Goal: Task Accomplishment & Management: Complete application form

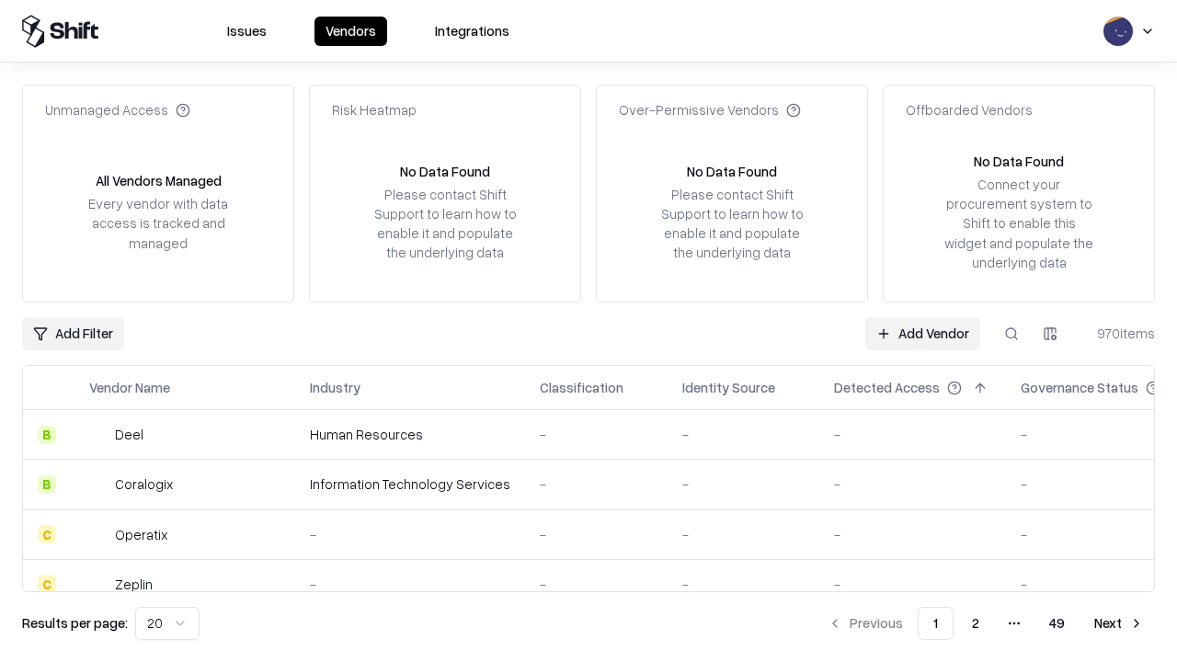
click at [922, 333] on link "Add Vendor" at bounding box center [922, 333] width 115 height 33
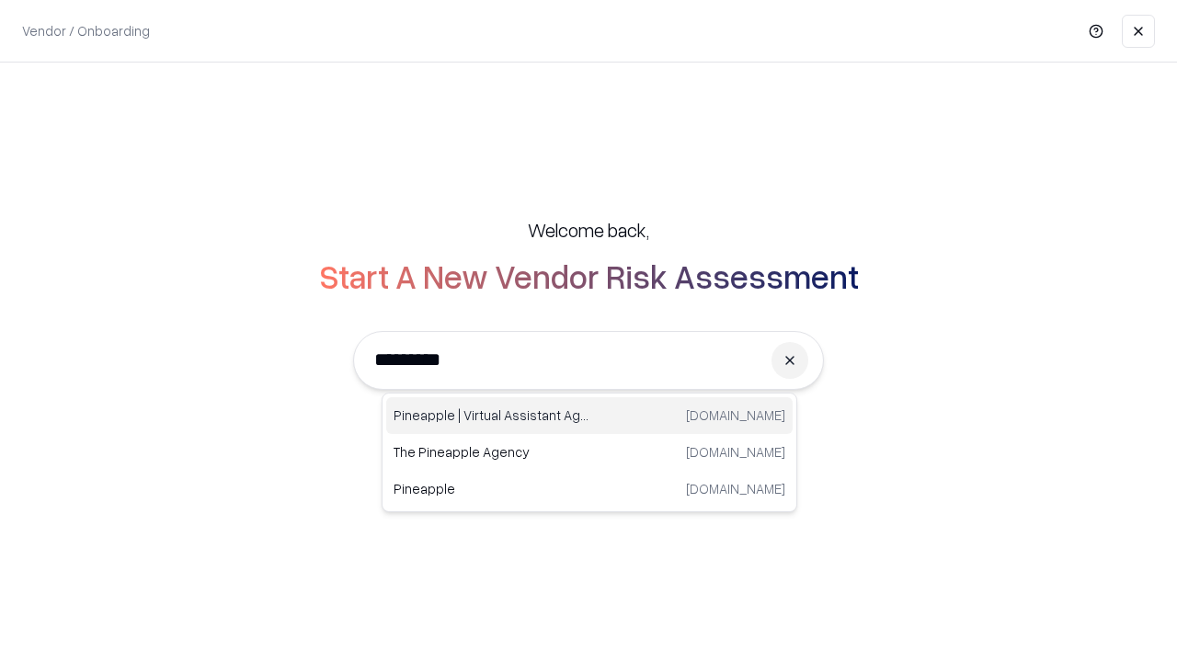
click at [589, 416] on div "Pineapple | Virtual Assistant Agency [DOMAIN_NAME]" at bounding box center [589, 415] width 406 height 37
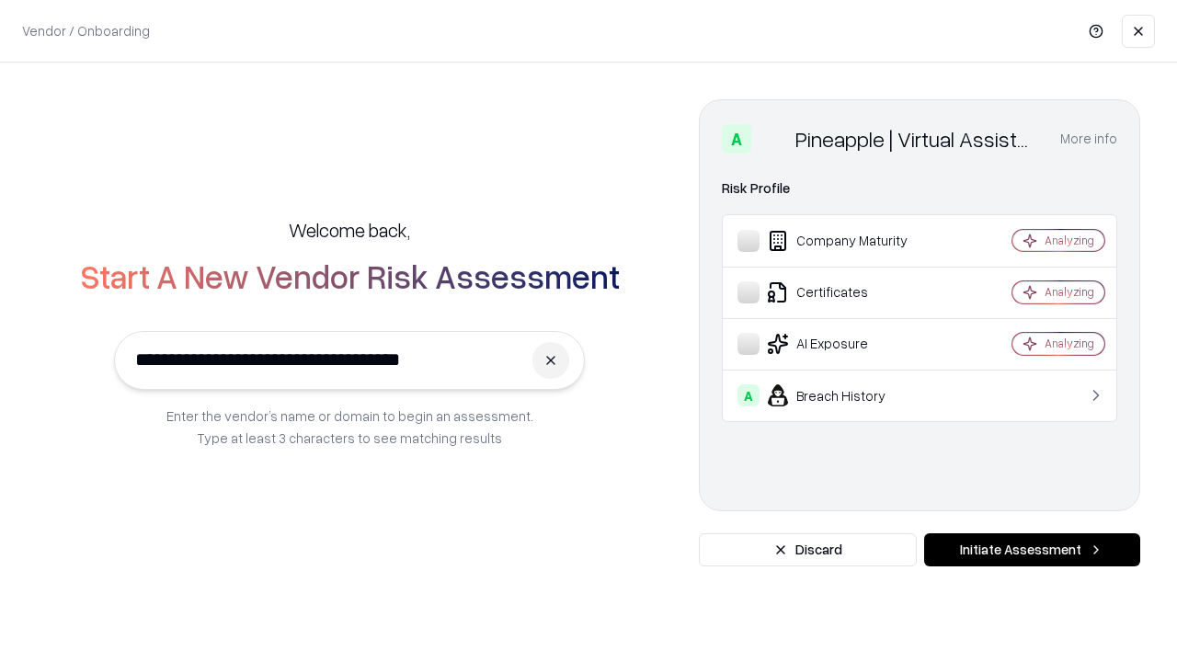
type input "**********"
click at [1032, 550] on button "Initiate Assessment" at bounding box center [1032, 549] width 216 height 33
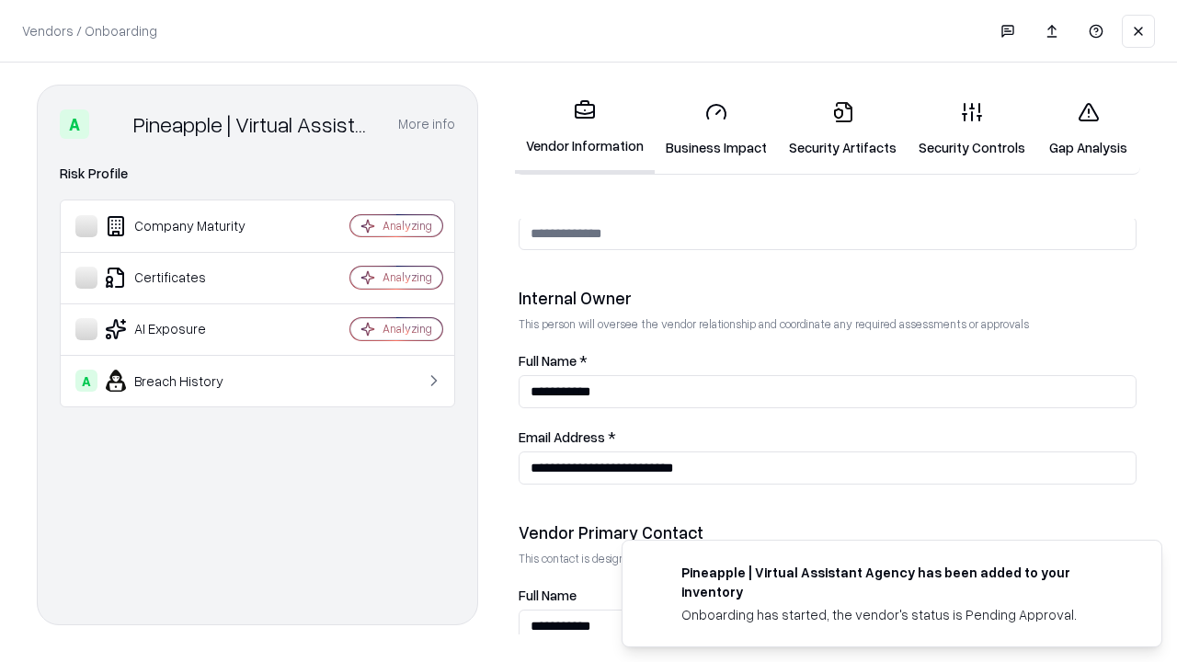
scroll to position [953, 0]
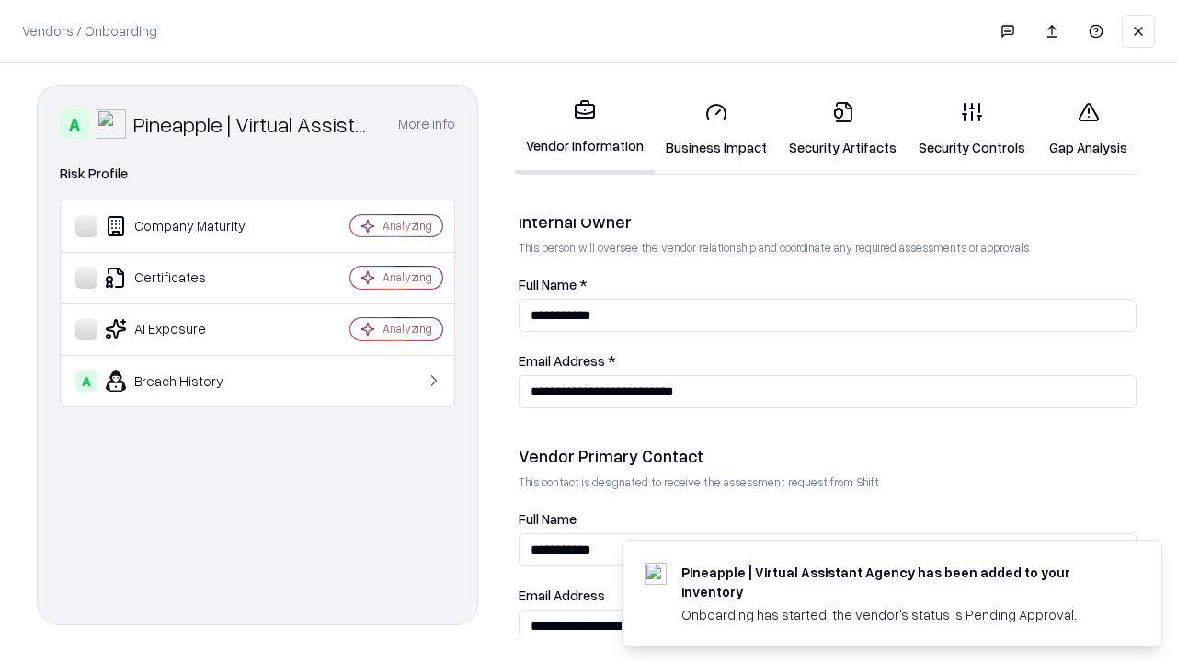
click at [716, 129] on link "Business Impact" at bounding box center [716, 129] width 123 height 86
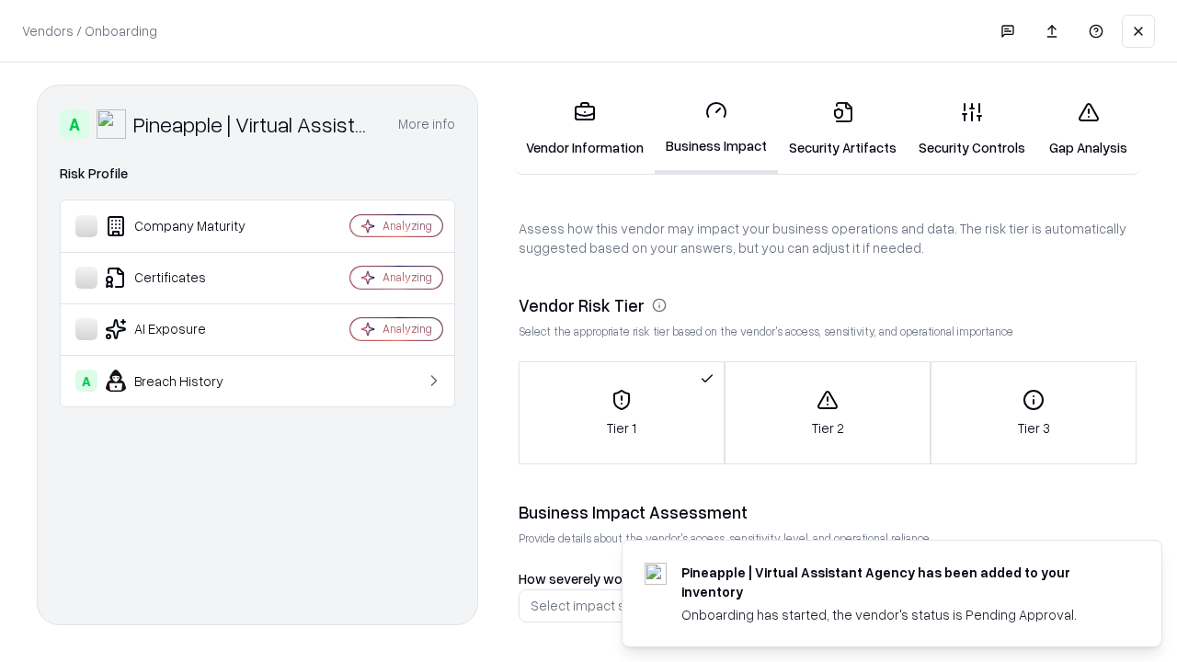
click at [842, 129] on link "Security Artifacts" at bounding box center [843, 129] width 130 height 86
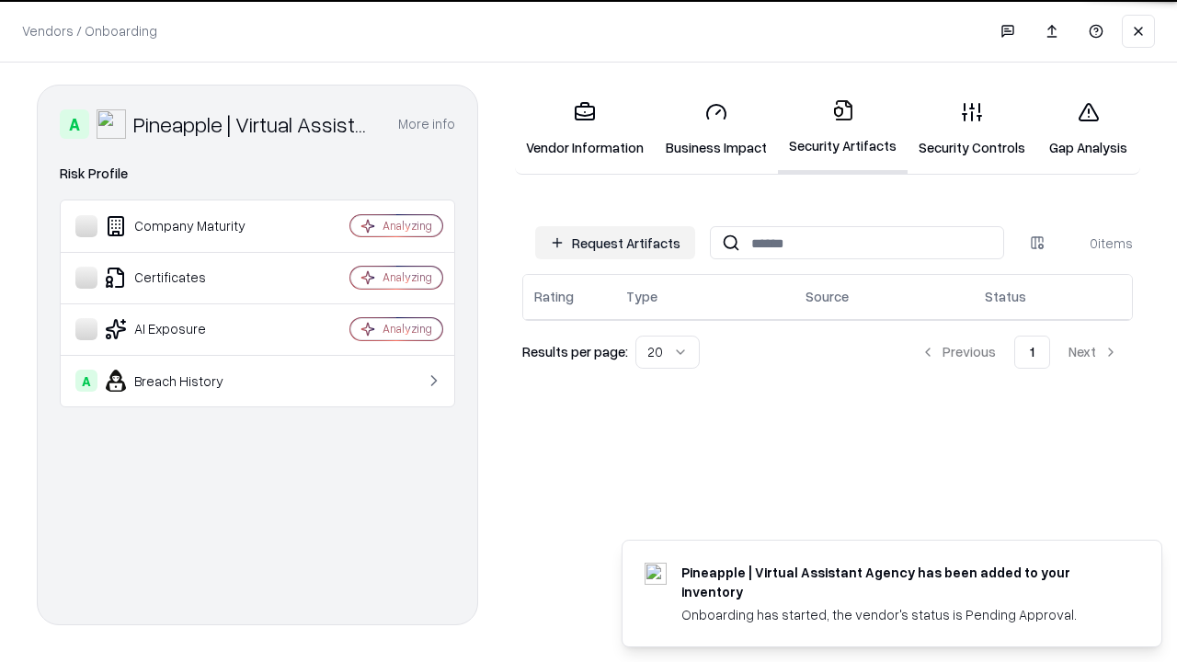
click at [615, 241] on button "Request Artifacts" at bounding box center [615, 242] width 160 height 33
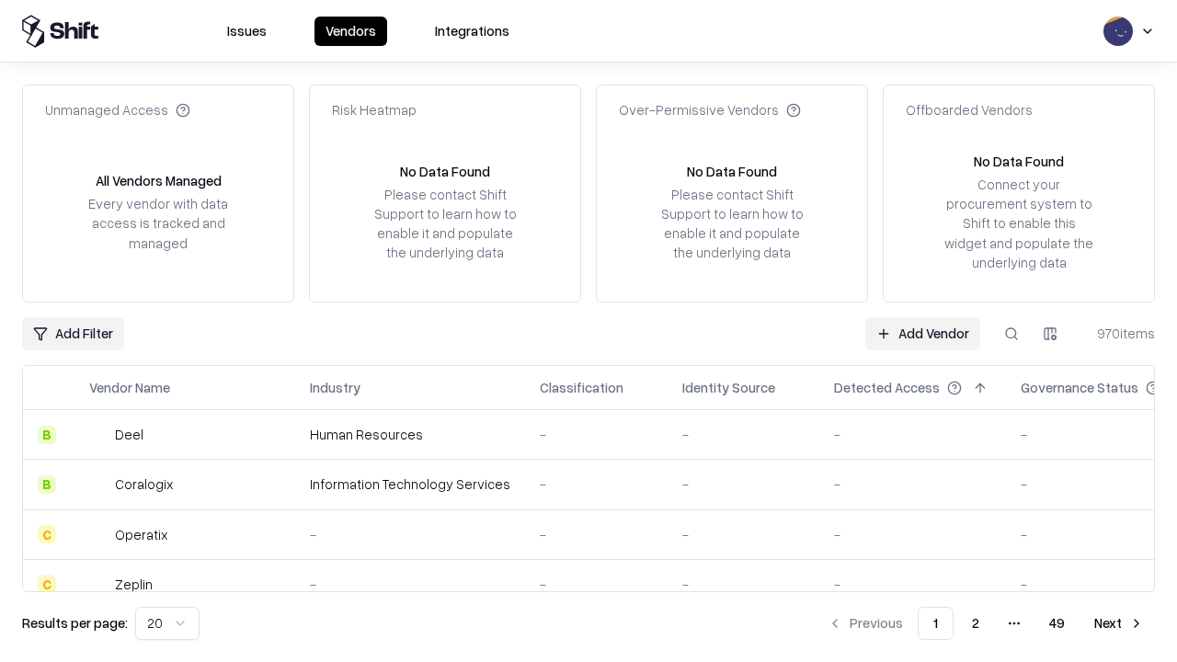
click at [922, 333] on link "Add Vendor" at bounding box center [922, 333] width 115 height 33
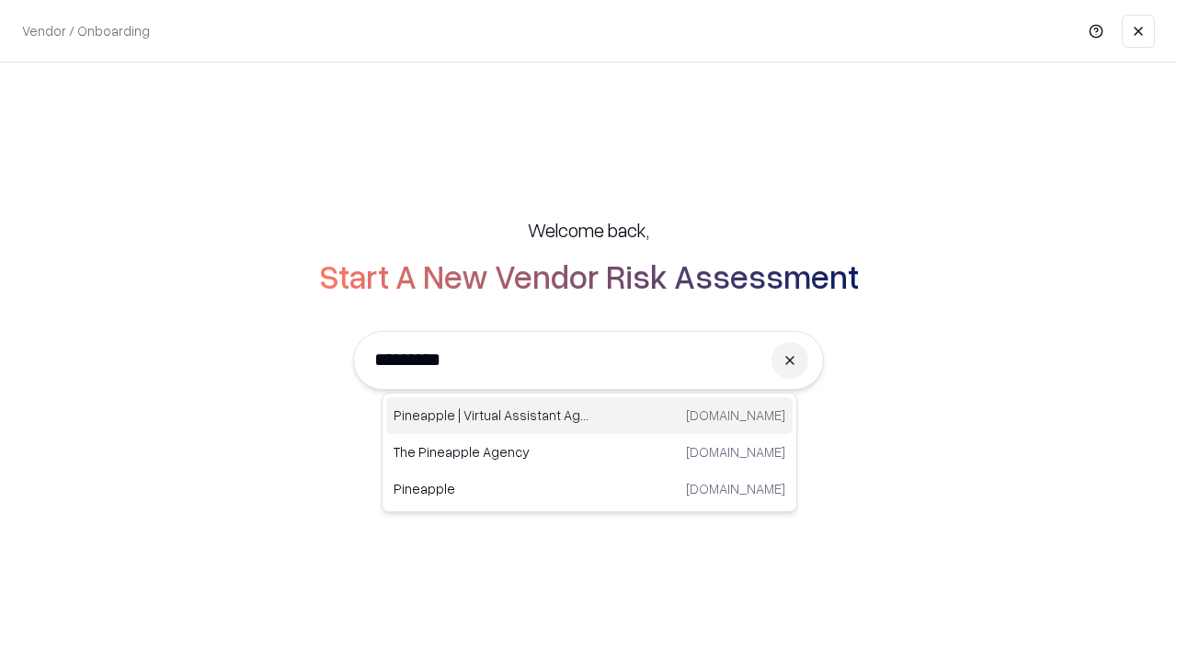
click at [589, 416] on div "Pineapple | Virtual Assistant Agency [DOMAIN_NAME]" at bounding box center [589, 415] width 406 height 37
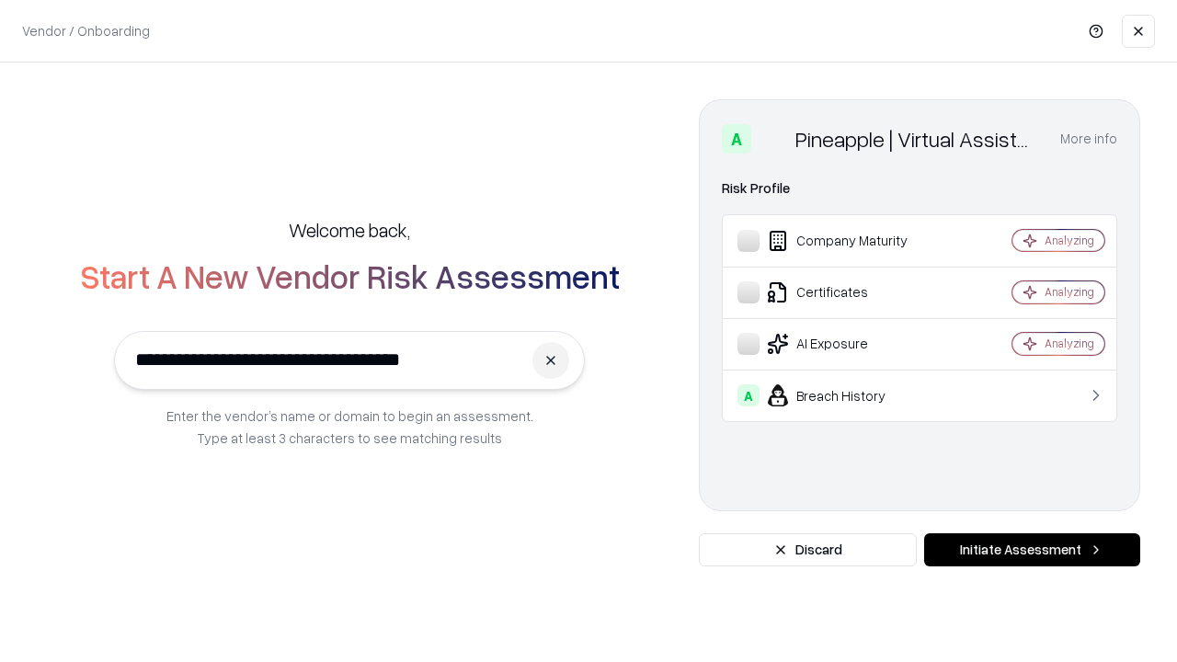
type input "**********"
click at [1032, 550] on button "Initiate Assessment" at bounding box center [1032, 549] width 216 height 33
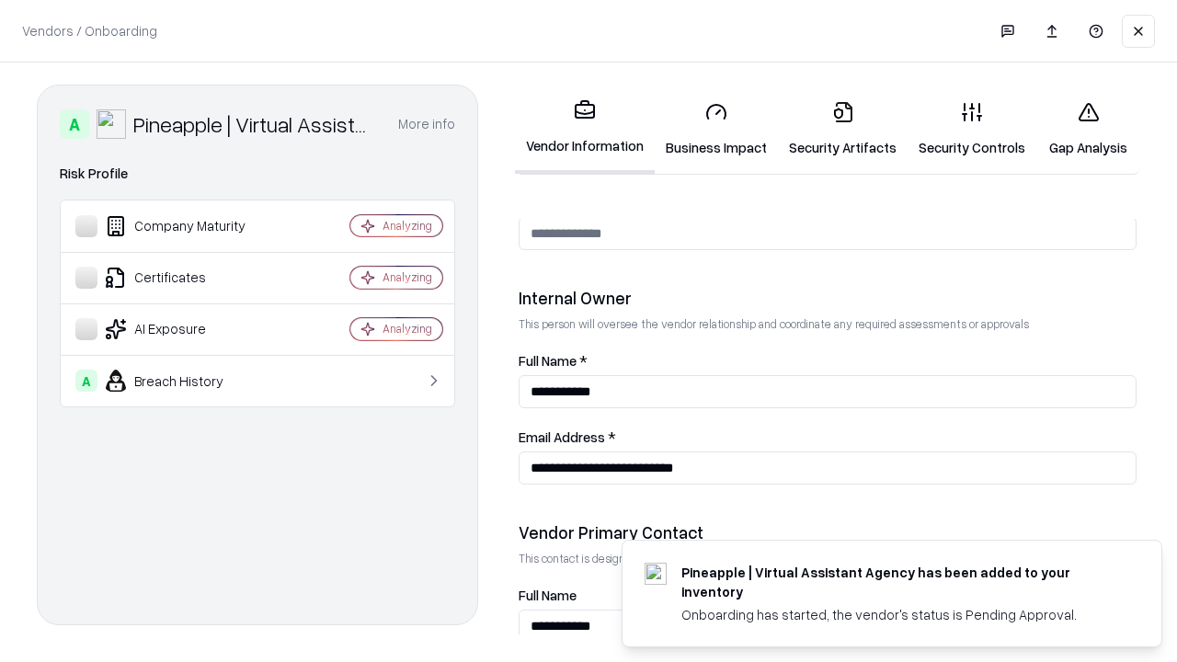
scroll to position [953, 0]
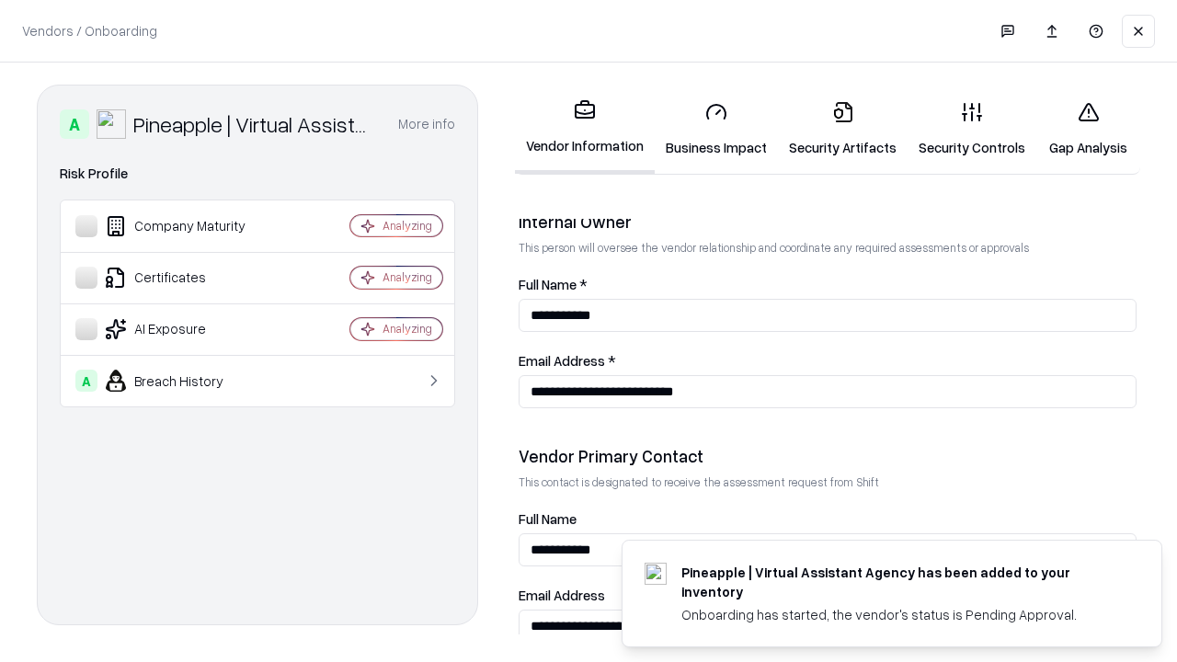
click at [1088, 129] on link "Gap Analysis" at bounding box center [1088, 129] width 104 height 86
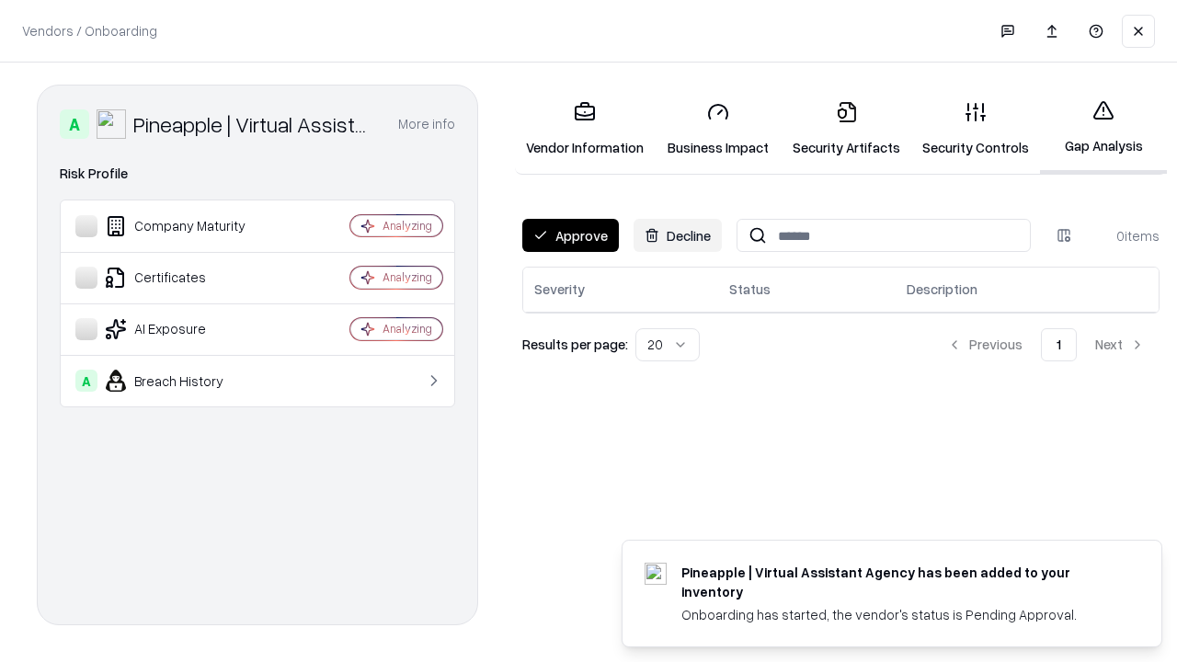
click at [570, 235] on button "Approve" at bounding box center [570, 235] width 97 height 33
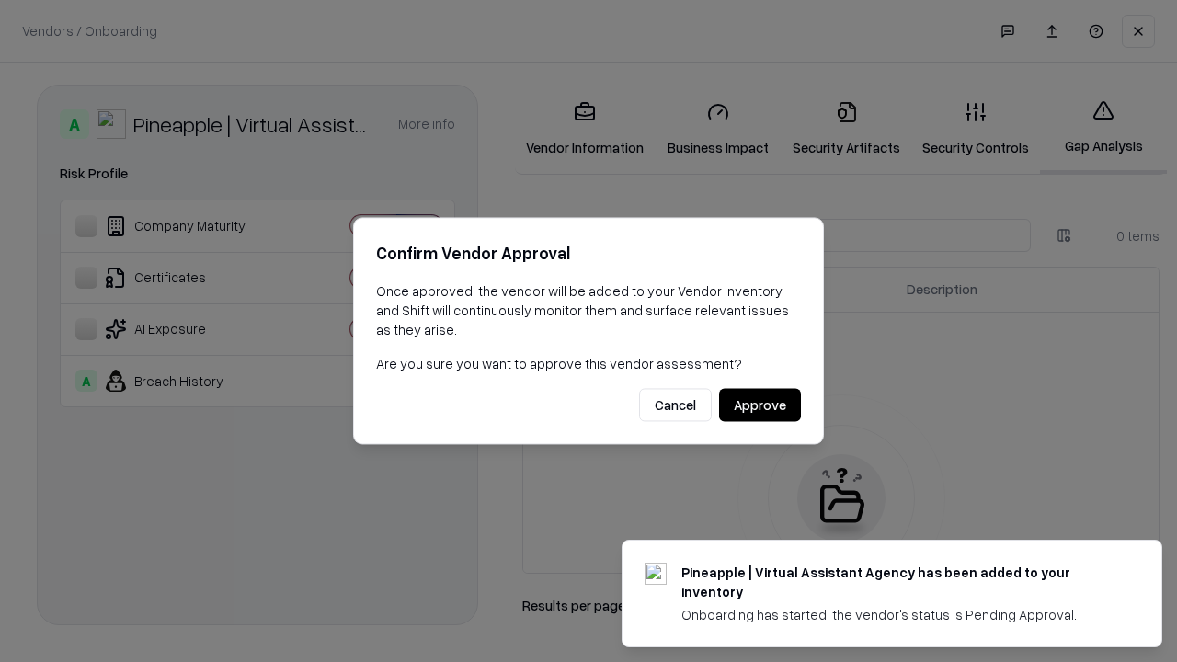
click at [760, 405] on button "Approve" at bounding box center [760, 405] width 82 height 33
